Goal: Find contact information: Find contact information

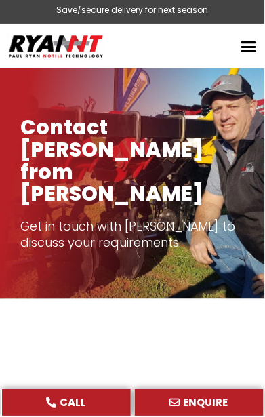
click at [15, 327] on div at bounding box center [133, 392] width 238 height 130
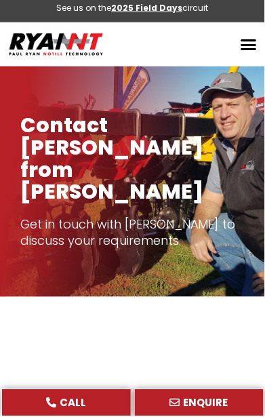
scroll to position [3, 0]
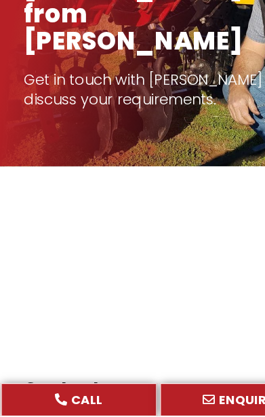
scroll to position [227, 0]
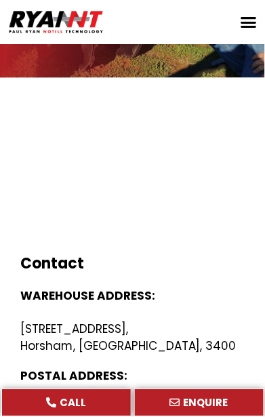
scroll to position [219, 0]
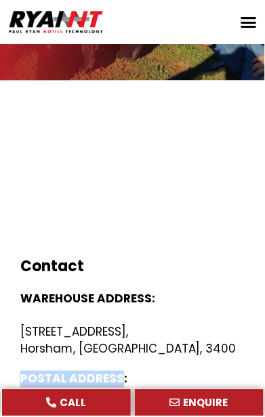
click at [14, 107] on div at bounding box center [133, 172] width 238 height 130
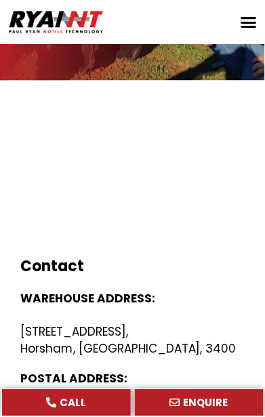
click at [14, 107] on div at bounding box center [133, 172] width 238 height 130
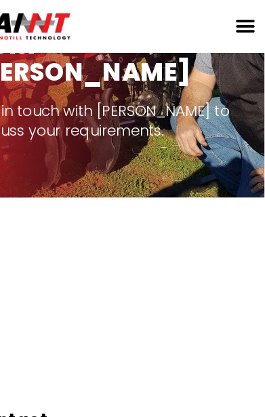
scroll to position [127, 0]
